Goal: Task Accomplishment & Management: Use online tool/utility

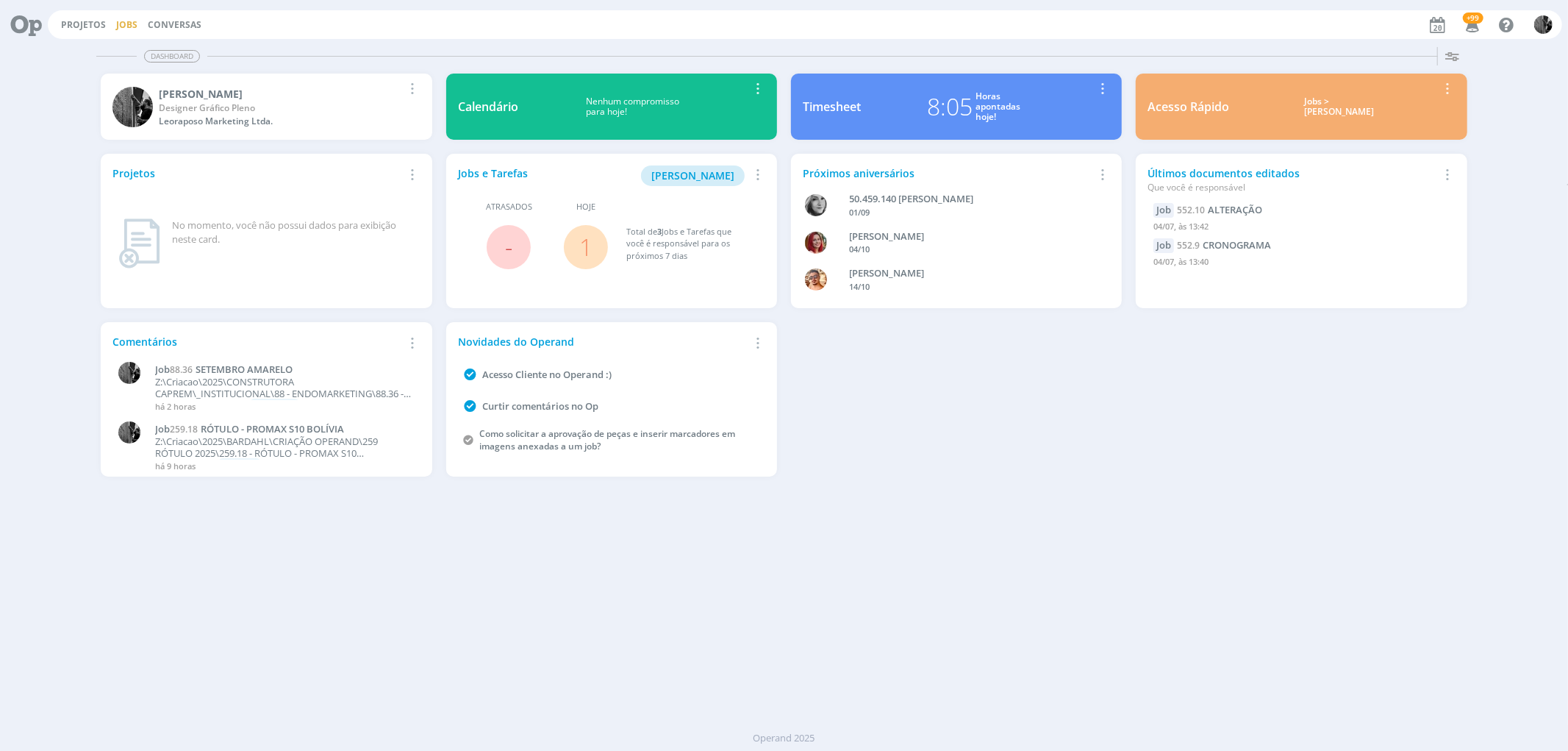
click at [122, 22] on link "Jobs" at bounding box center [126, 24] width 22 height 12
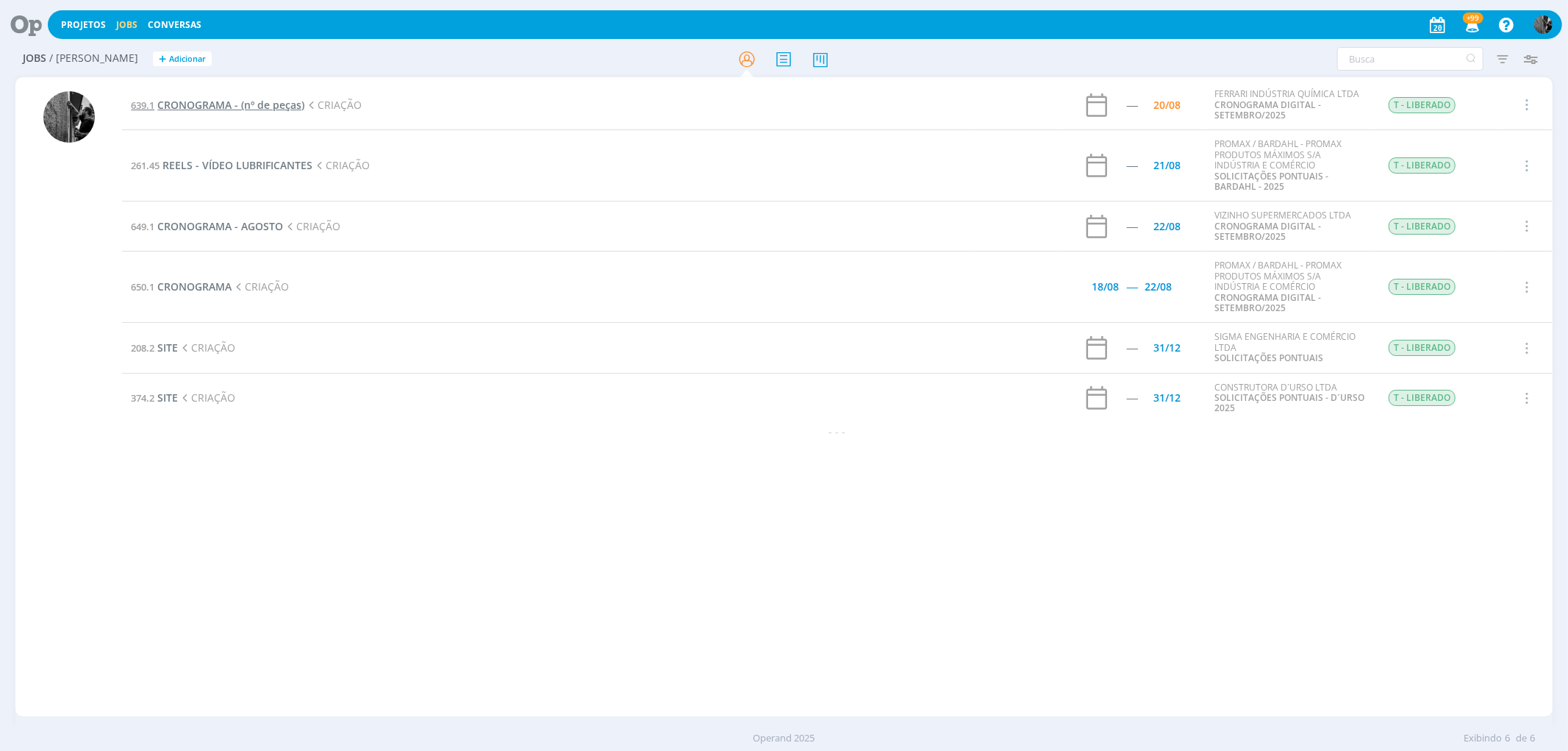
click at [188, 98] on span "CRONOGRAMA - (nº de peças)" at bounding box center [231, 105] width 147 height 14
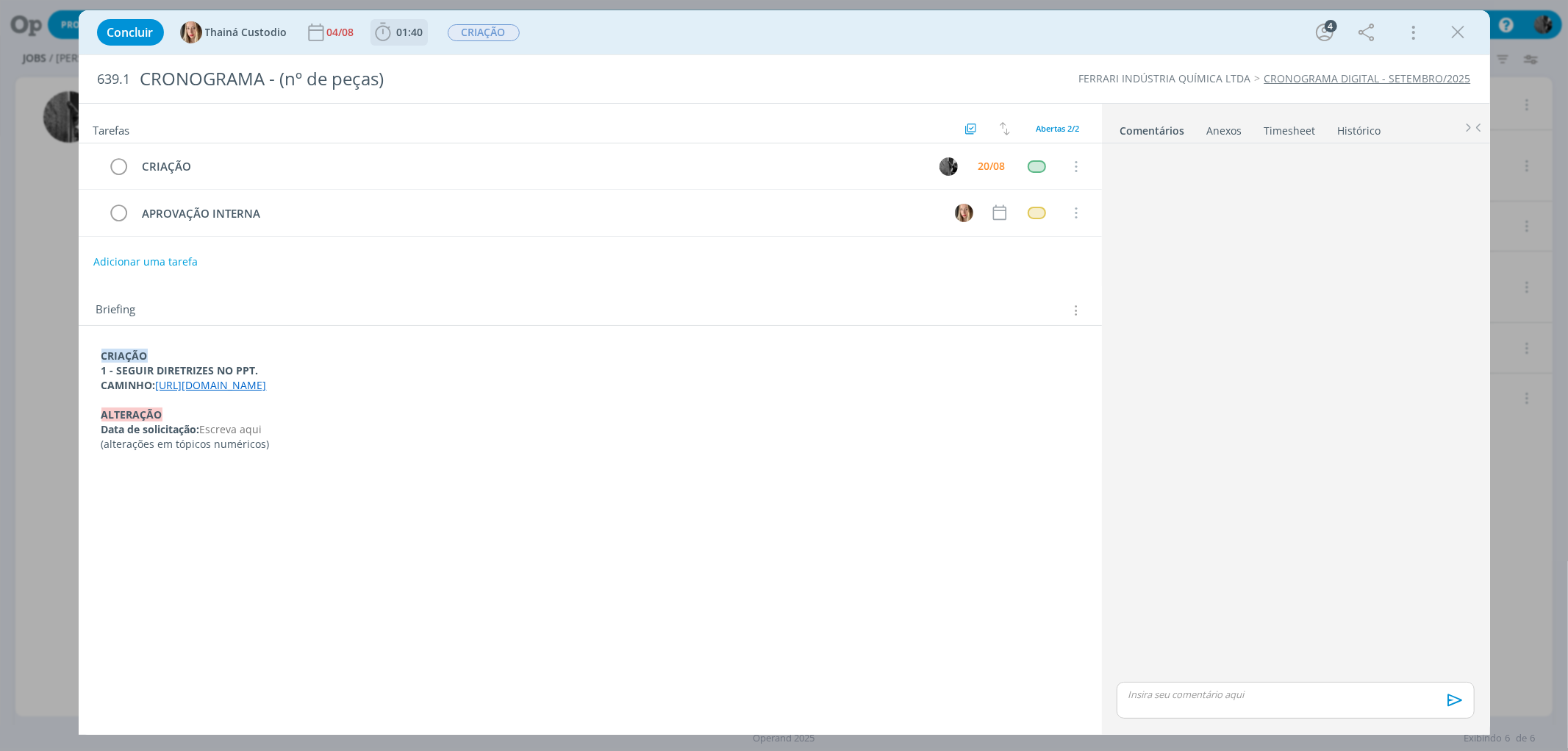
click at [396, 38] on span "01:40" at bounding box center [400, 32] width 55 height 22
click at [410, 69] on icon "dialog" at bounding box center [403, 65] width 25 height 19
drag, startPoint x: 916, startPoint y: 384, endPoint x: 157, endPoint y: 391, distance: 759.0
click at [157, 391] on p "CAMINHO: [URL][DOMAIN_NAME]" at bounding box center [591, 385] width 978 height 15
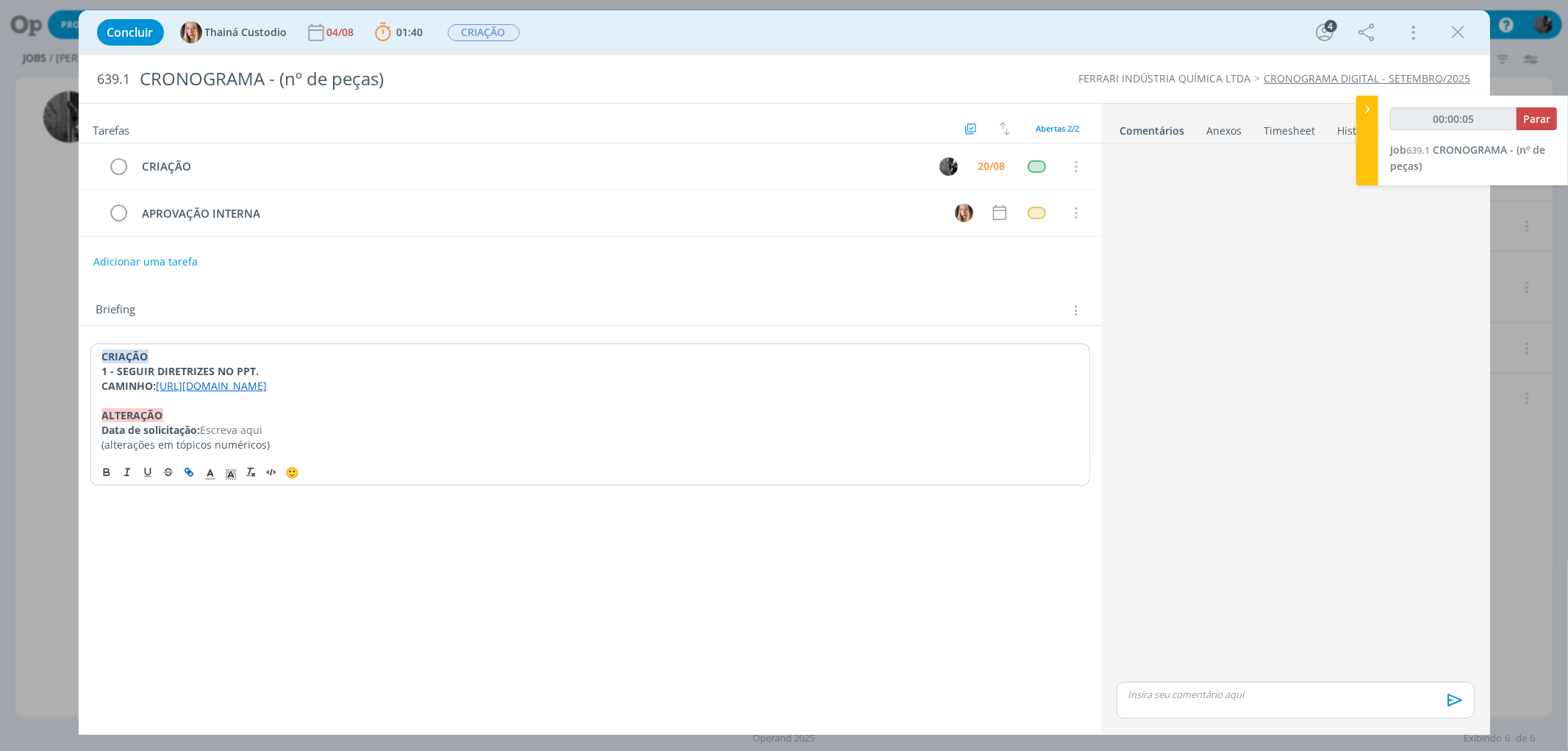
copy link "[URL][DOMAIN_NAME]"
type input "00:29:03"
